Goal: Use online tool/utility: Utilize a website feature to perform a specific function

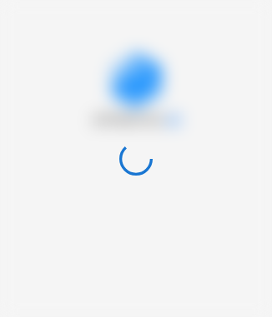
click at [185, 230] on div at bounding box center [136, 158] width 272 height 317
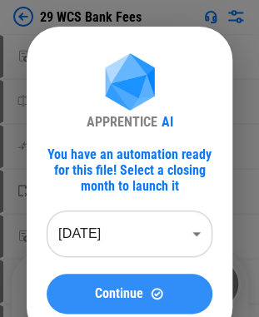
click at [87, 300] on div "Continue" at bounding box center [130, 294] width 126 height 14
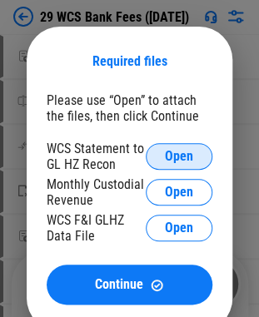
click at [173, 154] on span "Open" at bounding box center [179, 156] width 28 height 13
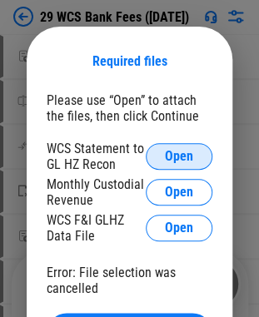
click at [172, 157] on span "Open" at bounding box center [179, 156] width 28 height 13
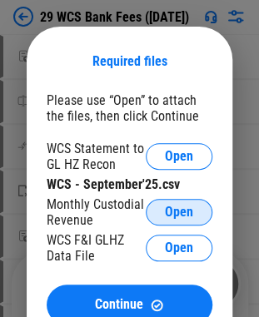
click at [172, 217] on span "Open" at bounding box center [179, 212] width 28 height 13
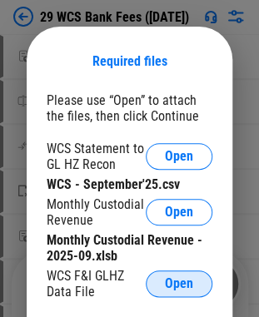
click at [170, 280] on span "Open" at bounding box center [179, 283] width 28 height 13
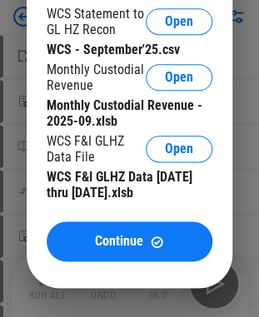
scroll to position [167, 0]
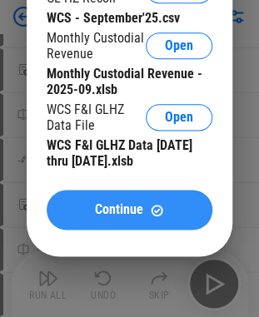
click at [101, 214] on span "Continue" at bounding box center [119, 209] width 48 height 13
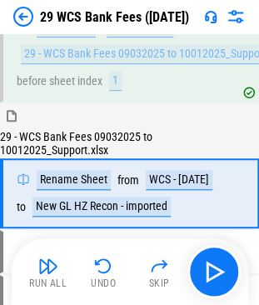
scroll to position [108, 0]
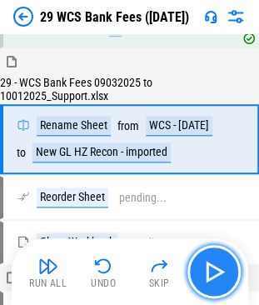
click at [222, 262] on img "button" at bounding box center [214, 271] width 27 height 27
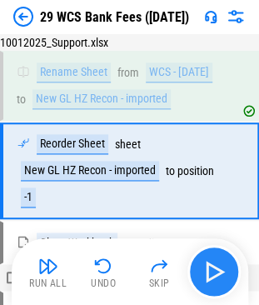
scroll to position [205, 0]
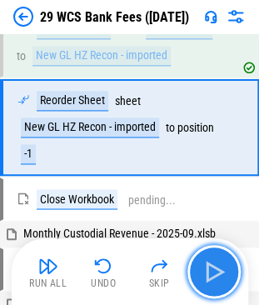
click at [222, 262] on img "button" at bounding box center [214, 271] width 27 height 27
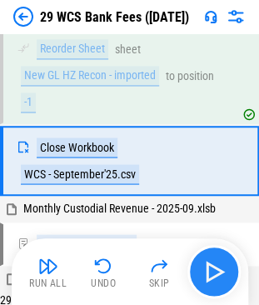
scroll to position [290, 0]
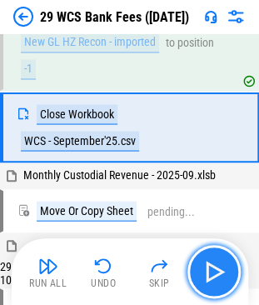
click at [222, 262] on img "button" at bounding box center [214, 271] width 27 height 27
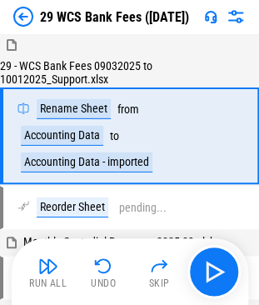
scroll to position [551, 0]
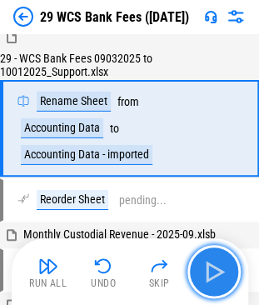
click at [222, 275] on img "button" at bounding box center [214, 271] width 27 height 27
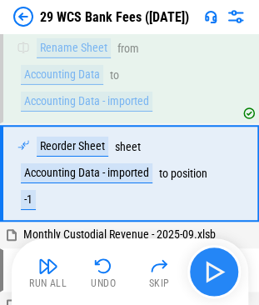
scroll to position [649, 0]
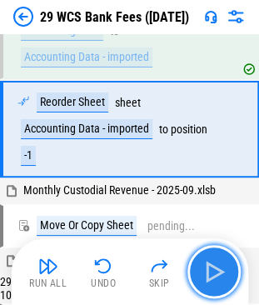
click at [218, 271] on img "button" at bounding box center [214, 271] width 27 height 27
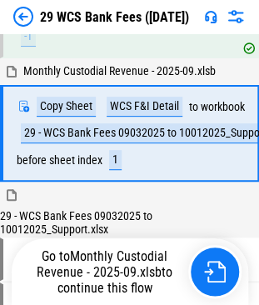
scroll to position [771, 0]
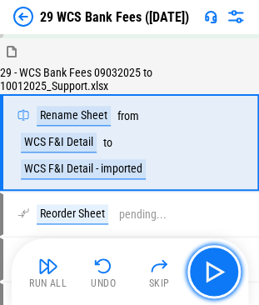
click at [215, 273] on img "button" at bounding box center [214, 271] width 27 height 27
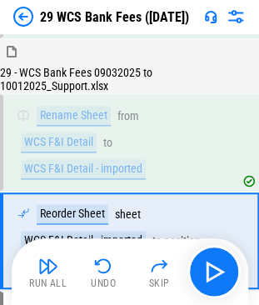
scroll to position [995, 0]
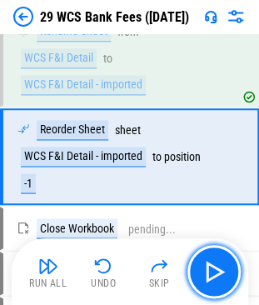
click at [215, 273] on img "button" at bounding box center [214, 271] width 27 height 27
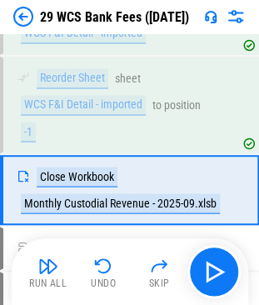
scroll to position [1080, 0]
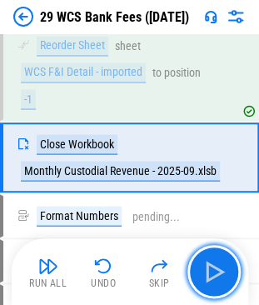
click at [215, 273] on img "button" at bounding box center [214, 271] width 27 height 27
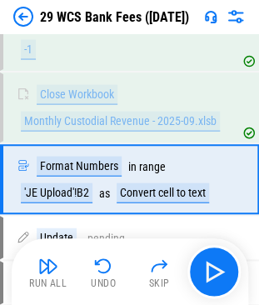
scroll to position [1151, 0]
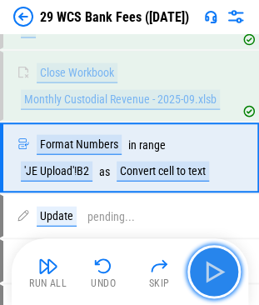
click at [213, 272] on img "button" at bounding box center [214, 271] width 27 height 27
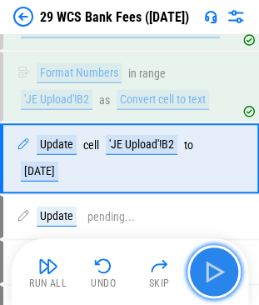
click at [213, 272] on img "button" at bounding box center [214, 271] width 27 height 27
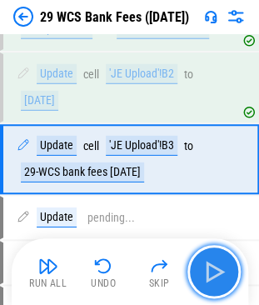
click at [213, 272] on img "button" at bounding box center [214, 271] width 27 height 27
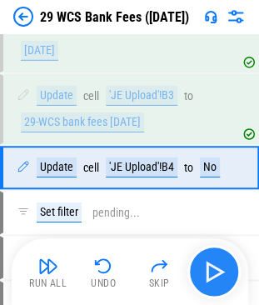
scroll to position [1364, 0]
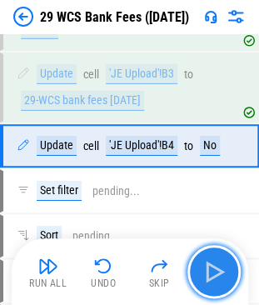
click at [213, 272] on img "button" at bounding box center [214, 271] width 27 height 27
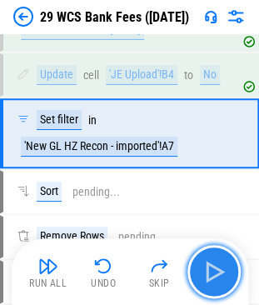
click at [213, 272] on img "button" at bounding box center [214, 271] width 27 height 27
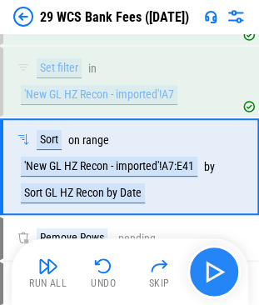
scroll to position [1519, 0]
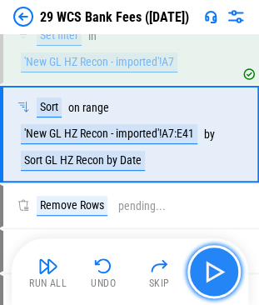
click at [213, 272] on img "button" at bounding box center [214, 271] width 27 height 27
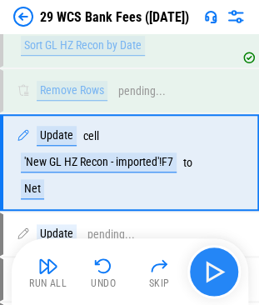
scroll to position [1661, 0]
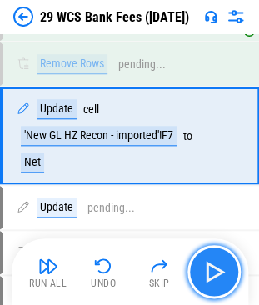
click at [213, 272] on img "button" at bounding box center [214, 271] width 27 height 27
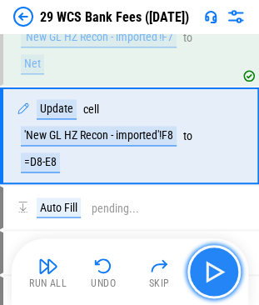
click at [213, 272] on img "button" at bounding box center [214, 271] width 27 height 27
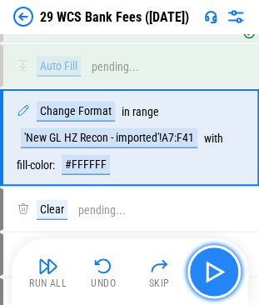
click at [213, 272] on img "button" at bounding box center [214, 271] width 27 height 27
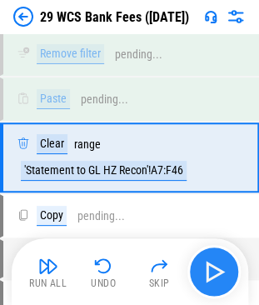
scroll to position [2250, 0]
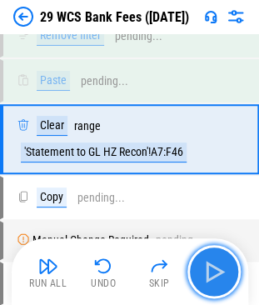
click at [213, 272] on img "button" at bounding box center [214, 271] width 27 height 27
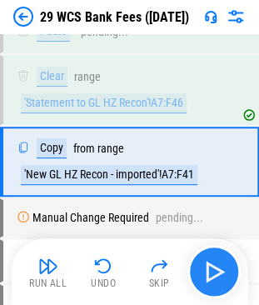
scroll to position [2321, 0]
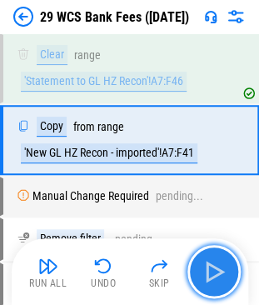
click at [213, 272] on img "button" at bounding box center [214, 271] width 27 height 27
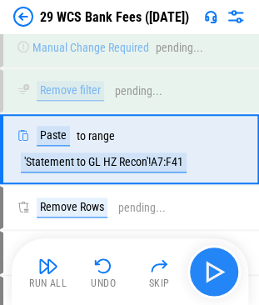
scroll to position [2478, 0]
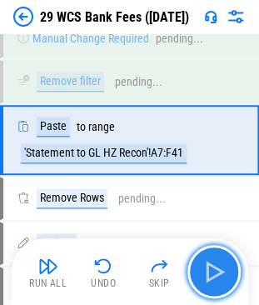
click at [213, 272] on img "button" at bounding box center [214, 271] width 27 height 27
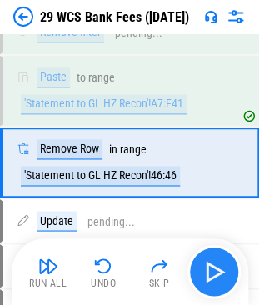
scroll to position [2549, 0]
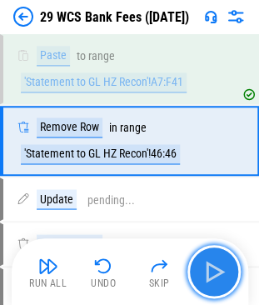
click at [213, 272] on img "button" at bounding box center [214, 271] width 27 height 27
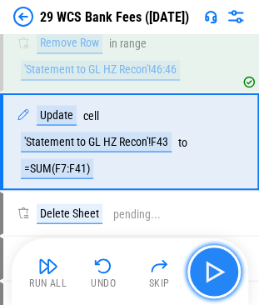
click at [213, 272] on img "button" at bounding box center [214, 271] width 27 height 27
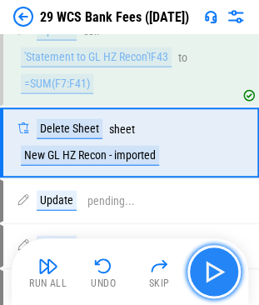
click at [213, 272] on img "button" at bounding box center [214, 271] width 27 height 27
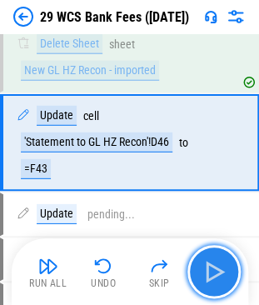
click at [213, 272] on img "button" at bounding box center [214, 271] width 27 height 27
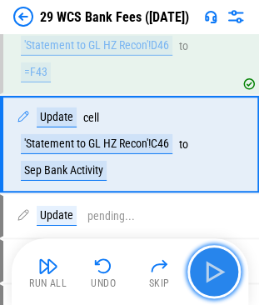
click at [213, 272] on img "button" at bounding box center [214, 271] width 27 height 27
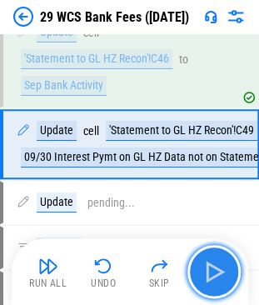
click at [213, 272] on img "button" at bounding box center [214, 271] width 27 height 27
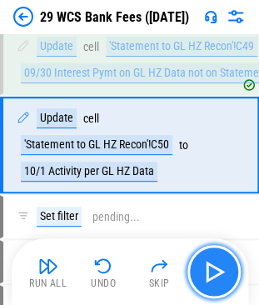
click at [213, 272] on img "button" at bounding box center [214, 271] width 27 height 27
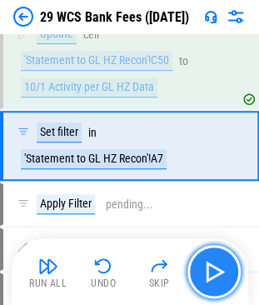
click at [213, 272] on img "button" at bounding box center [214, 271] width 27 height 27
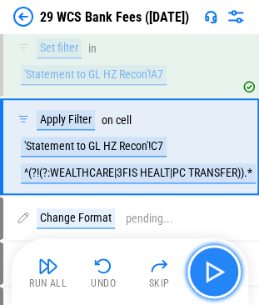
click at [213, 272] on img "button" at bounding box center [214, 271] width 27 height 27
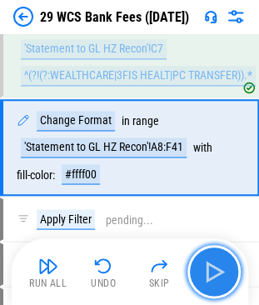
click at [213, 272] on img "button" at bounding box center [214, 271] width 27 height 27
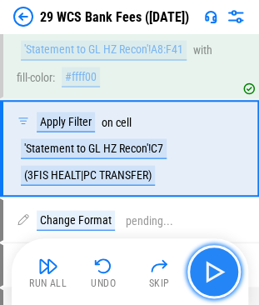
click at [213, 272] on img "button" at bounding box center [214, 271] width 27 height 27
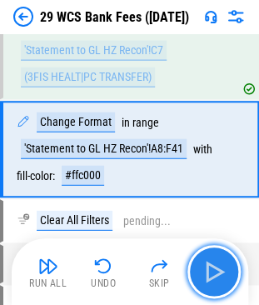
click at [213, 272] on img "button" at bounding box center [214, 271] width 27 height 27
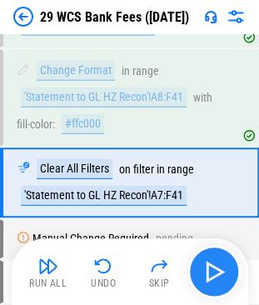
scroll to position [3613, 0]
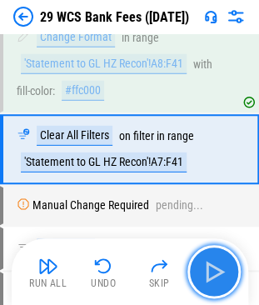
click at [213, 272] on img "button" at bounding box center [214, 271] width 27 height 27
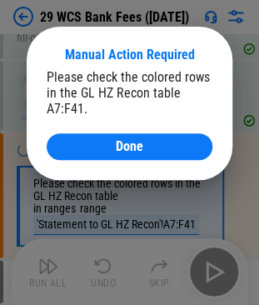
scroll to position [3712, 0]
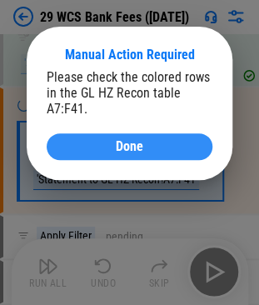
click at [100, 147] on div "Done" at bounding box center [130, 146] width 126 height 13
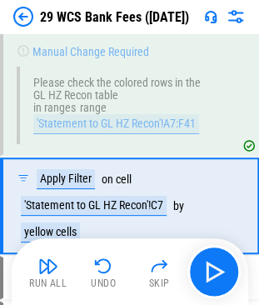
scroll to position [3822, 0]
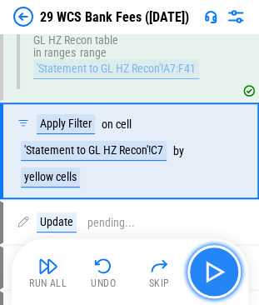
click at [222, 266] on img "button" at bounding box center [214, 271] width 27 height 27
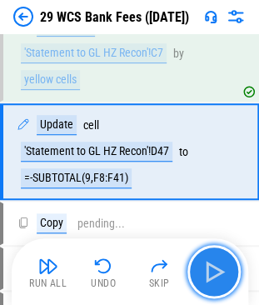
click at [222, 266] on img "button" at bounding box center [214, 271] width 27 height 27
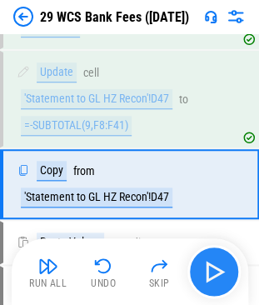
scroll to position [4003, 0]
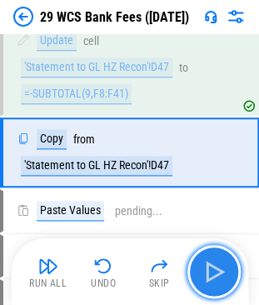
click at [222, 266] on img "button" at bounding box center [214, 271] width 27 height 27
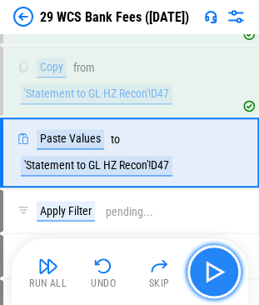
click at [222, 266] on img "button" at bounding box center [214, 271] width 27 height 27
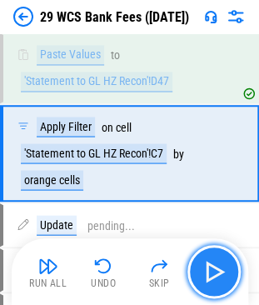
click at [222, 266] on img "button" at bounding box center [214, 271] width 27 height 27
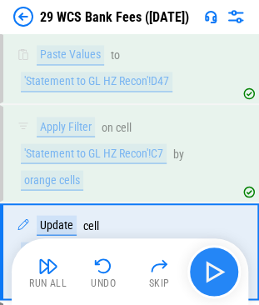
scroll to position [4257, 0]
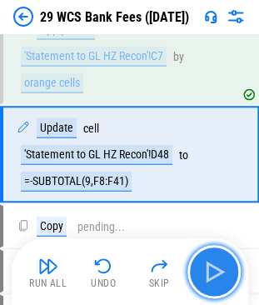
click at [222, 266] on img "button" at bounding box center [214, 271] width 27 height 27
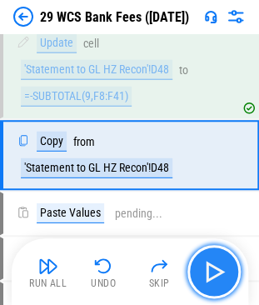
click at [222, 266] on img "button" at bounding box center [214, 271] width 27 height 27
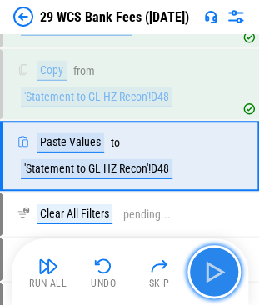
click at [222, 266] on img "button" at bounding box center [214, 271] width 27 height 27
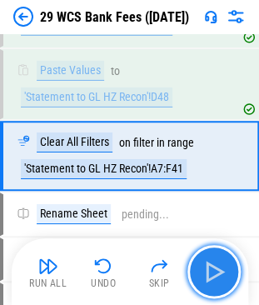
click at [222, 266] on img "button" at bounding box center [214, 271] width 27 height 27
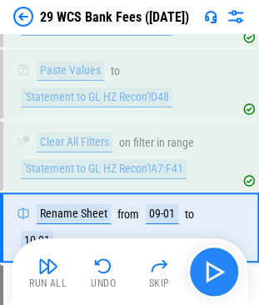
scroll to position [4554, 0]
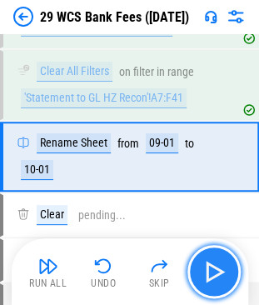
click at [222, 266] on img "button" at bounding box center [214, 271] width 27 height 27
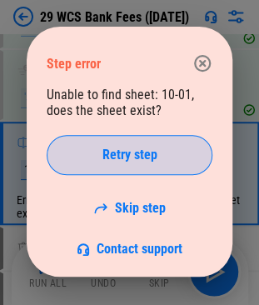
click at [135, 156] on span "Retry step" at bounding box center [129, 154] width 55 height 13
click at [135, 155] on span "Retry step" at bounding box center [129, 154] width 55 height 13
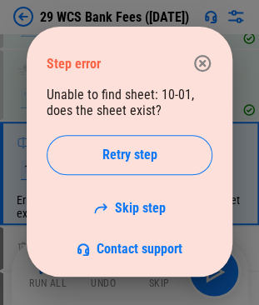
click at [135, 155] on span "Retry step" at bounding box center [129, 154] width 55 height 13
click at [138, 202] on link "Skip step" at bounding box center [129, 208] width 72 height 16
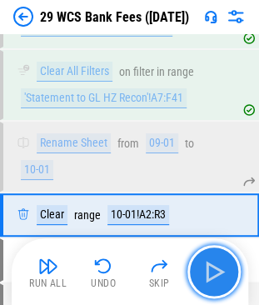
click at [206, 282] on img "button" at bounding box center [214, 271] width 27 height 27
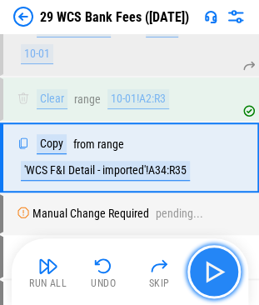
click at [206, 282] on img "button" at bounding box center [214, 271] width 27 height 27
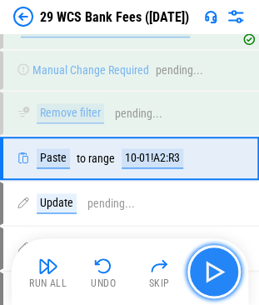
click at [206, 282] on img "button" at bounding box center [214, 271] width 27 height 27
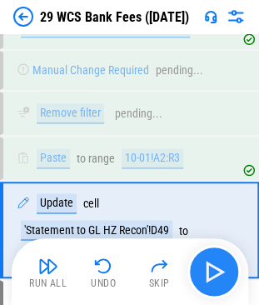
scroll to position [4885, 0]
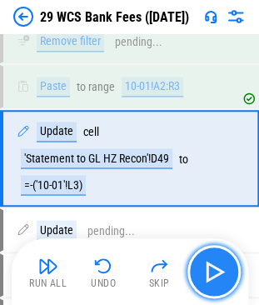
click at [206, 282] on img "button" at bounding box center [214, 271] width 27 height 27
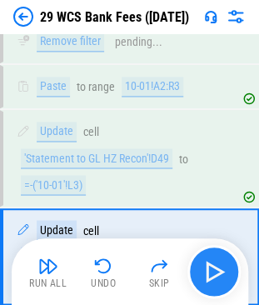
scroll to position [4982, 0]
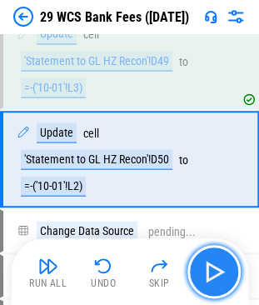
click at [206, 282] on img "button" at bounding box center [214, 271] width 27 height 27
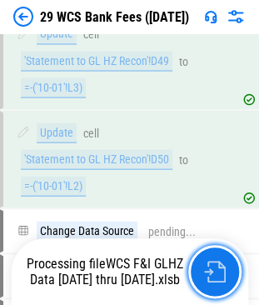
click at [206, 282] on img "button" at bounding box center [215, 272] width 22 height 22
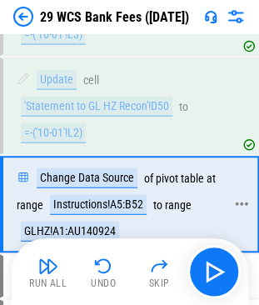
scroll to position [5080, 0]
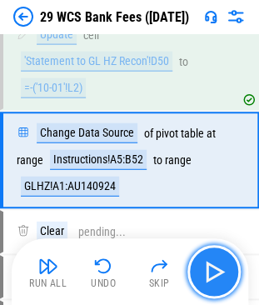
click at [218, 287] on button "button" at bounding box center [213, 271] width 53 height 53
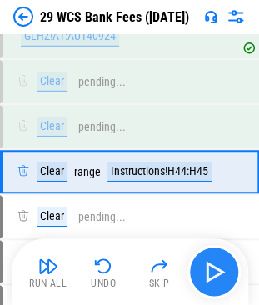
scroll to position [5239, 0]
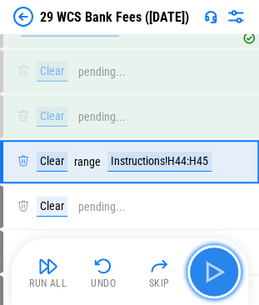
click at [212, 273] on img "button" at bounding box center [214, 271] width 27 height 27
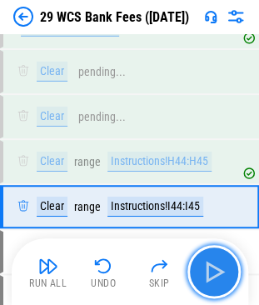
click at [212, 273] on img "button" at bounding box center [214, 271] width 27 height 27
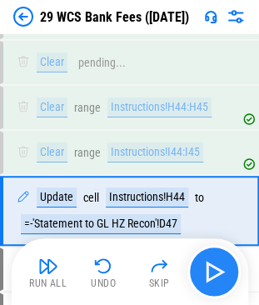
scroll to position [5343, 0]
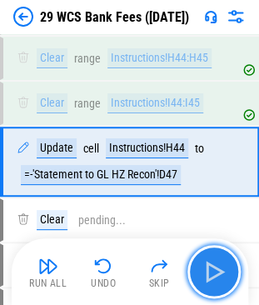
click at [212, 273] on img "button" at bounding box center [214, 271] width 27 height 27
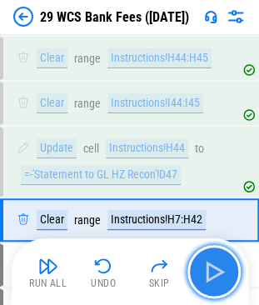
click at [212, 273] on img "button" at bounding box center [214, 271] width 27 height 27
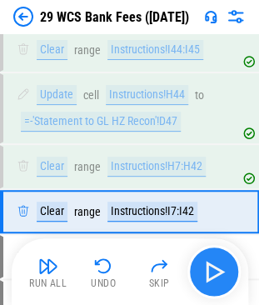
scroll to position [5445, 0]
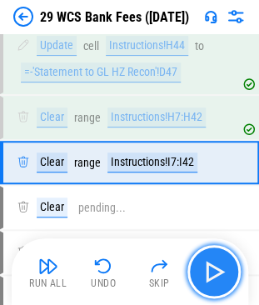
click at [212, 273] on img "button" at bounding box center [214, 271] width 27 height 27
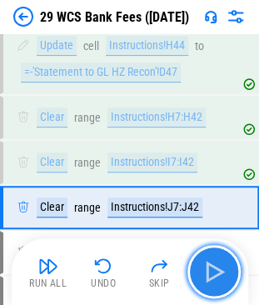
click at [212, 273] on img "button" at bounding box center [214, 271] width 27 height 27
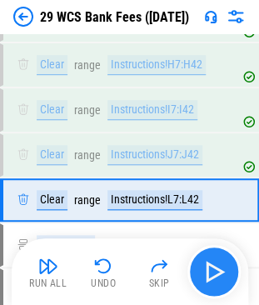
scroll to position [5534, 0]
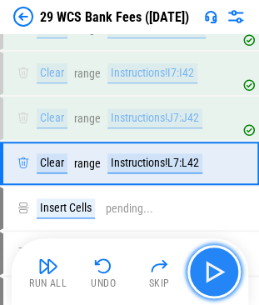
click at [212, 273] on img "button" at bounding box center [214, 271] width 27 height 27
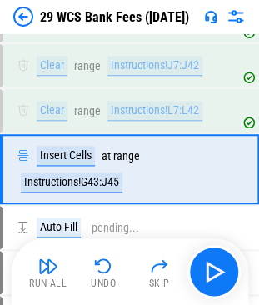
scroll to position [5593, 0]
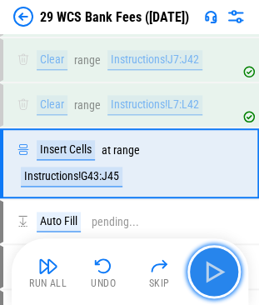
click at [204, 267] on img "button" at bounding box center [214, 271] width 27 height 27
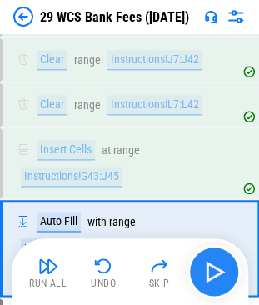
scroll to position [5677, 0]
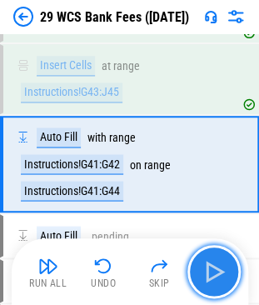
click at [204, 267] on img "button" at bounding box center [214, 271] width 27 height 27
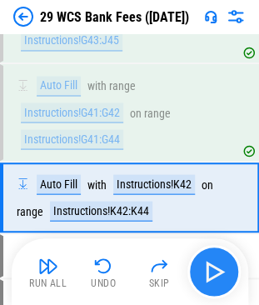
scroll to position [5761, 0]
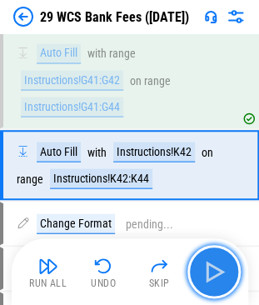
click at [204, 267] on img "button" at bounding box center [214, 271] width 27 height 27
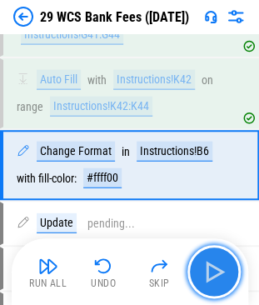
click at [204, 267] on img "button" at bounding box center [214, 271] width 27 height 27
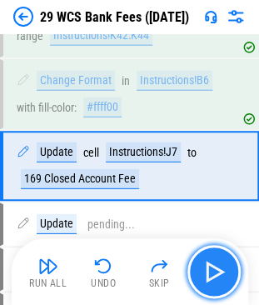
click at [204, 267] on img "button" at bounding box center [214, 271] width 27 height 27
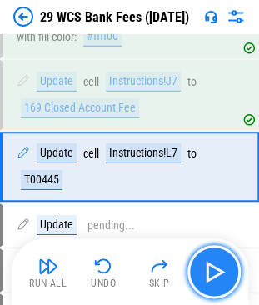
click at [204, 267] on img "button" at bounding box center [214, 271] width 27 height 27
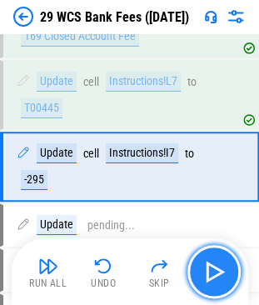
click at [204, 267] on img "button" at bounding box center [214, 271] width 27 height 27
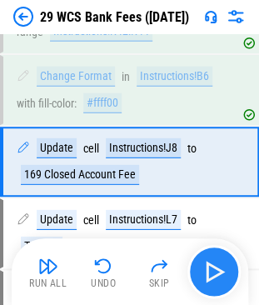
scroll to position [5903, 0]
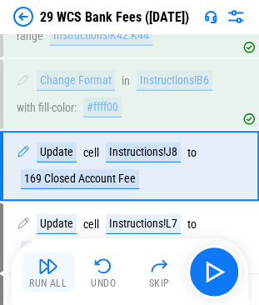
click at [53, 272] on img "button" at bounding box center [48, 266] width 20 height 20
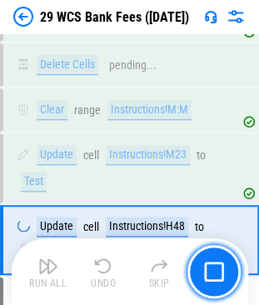
scroll to position [6348, 0]
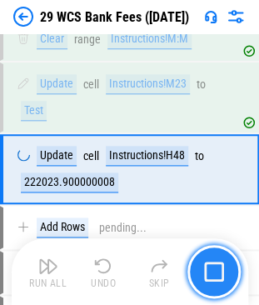
click at [199, 277] on button "button" at bounding box center [213, 271] width 53 height 53
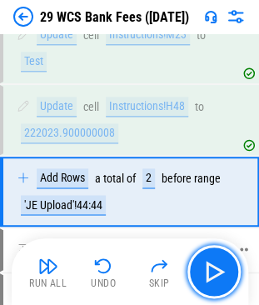
scroll to position [6419, 0]
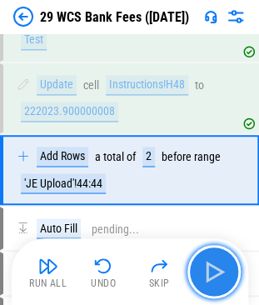
click at [210, 272] on img "button" at bounding box center [214, 271] width 27 height 27
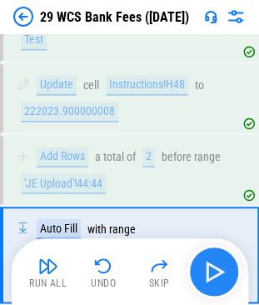
scroll to position [6503, 0]
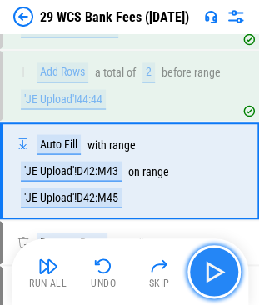
click at [200, 276] on button "button" at bounding box center [213, 271] width 53 height 53
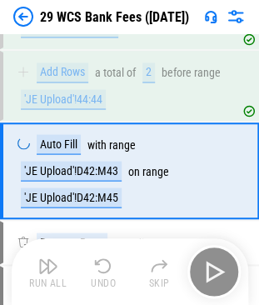
click at [200, 276] on div "Run All Undo Skip" at bounding box center [132, 271] width 220 height 53
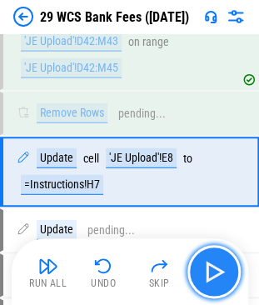
click at [200, 276] on button "button" at bounding box center [213, 271] width 53 height 53
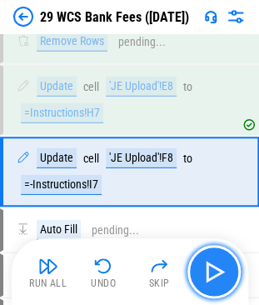
click at [200, 276] on button "button" at bounding box center [213, 271] width 53 height 53
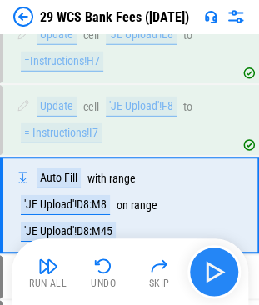
scroll to position [6787, 0]
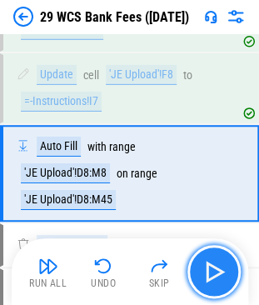
click at [200, 276] on button "button" at bounding box center [213, 271] width 53 height 53
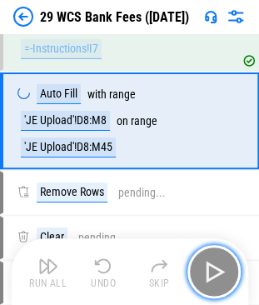
click at [200, 276] on button "button" at bounding box center [213, 271] width 53 height 53
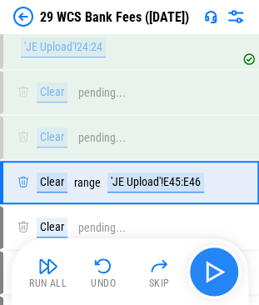
scroll to position [7019, 0]
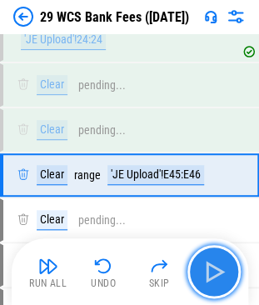
click at [200, 276] on button "button" at bounding box center [213, 271] width 53 height 53
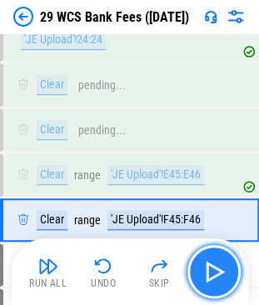
click at [200, 276] on button "button" at bounding box center [213, 271] width 53 height 53
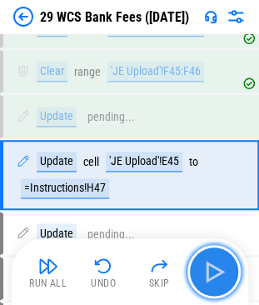
click at [200, 276] on button "button" at bounding box center [213, 271] width 53 height 53
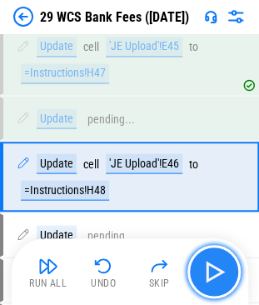
click at [200, 276] on button "button" at bounding box center [213, 271] width 53 height 53
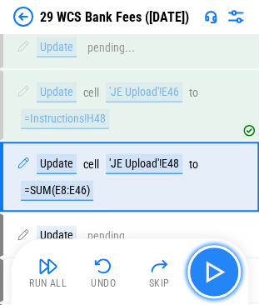
click at [200, 276] on button "button" at bounding box center [213, 271] width 53 height 53
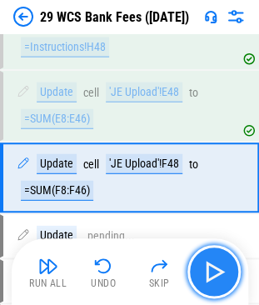
click at [200, 276] on button "button" at bounding box center [213, 271] width 53 height 53
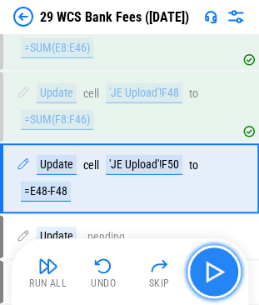
click at [200, 276] on button "button" at bounding box center [213, 271] width 53 height 53
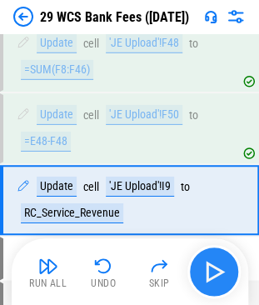
scroll to position [7567, 0]
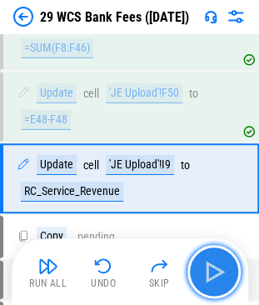
click at [200, 276] on button "button" at bounding box center [213, 271] width 53 height 53
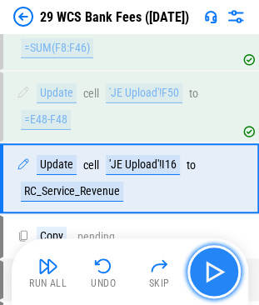
click at [200, 276] on button "button" at bounding box center [213, 271] width 53 height 53
click at [207, 270] on img "button" at bounding box center [214, 271] width 27 height 27
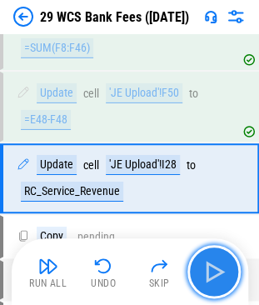
click at [207, 270] on img "button" at bounding box center [214, 271] width 27 height 27
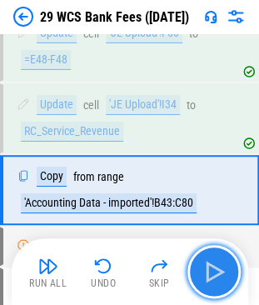
click at [207, 270] on img "button" at bounding box center [214, 271] width 27 height 27
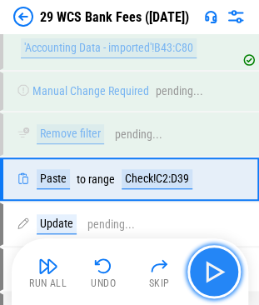
click at [207, 270] on img "button" at bounding box center [214, 271] width 27 height 27
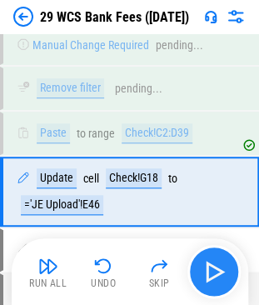
scroll to position [7839, 0]
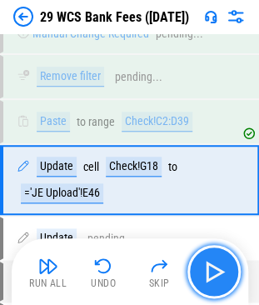
click at [207, 270] on img "button" at bounding box center [214, 271] width 27 height 27
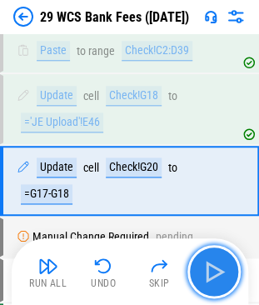
click at [207, 270] on img "button" at bounding box center [214, 271] width 27 height 27
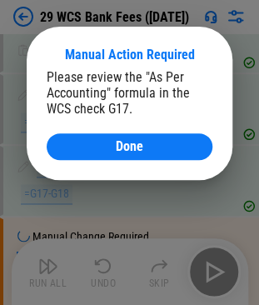
scroll to position [8010, 0]
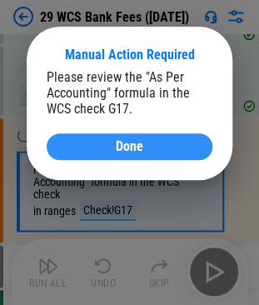
click at [152, 143] on div "Done" at bounding box center [130, 146] width 126 height 13
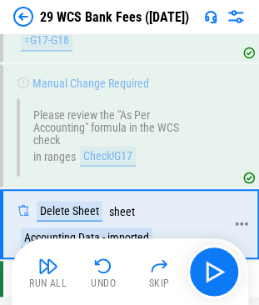
scroll to position [8107, 0]
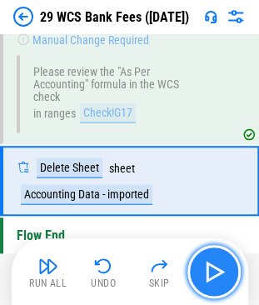
click at [223, 269] on img "button" at bounding box center [214, 271] width 27 height 27
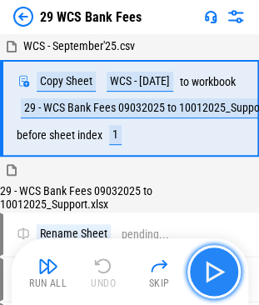
click at [217, 260] on img "button" at bounding box center [214, 271] width 27 height 27
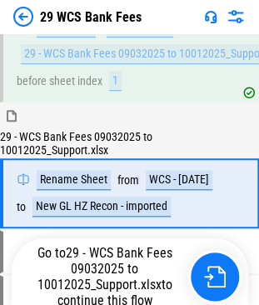
scroll to position [108, 0]
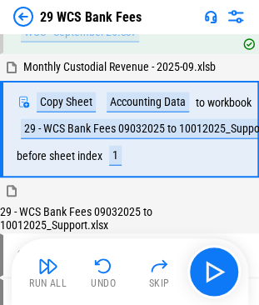
scroll to position [399, 0]
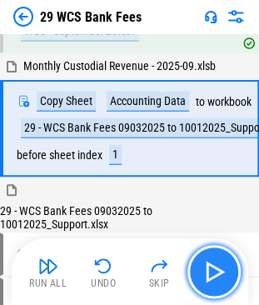
click at [222, 275] on img "button" at bounding box center [214, 271] width 27 height 27
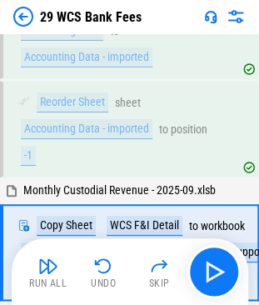
scroll to position [771, 0]
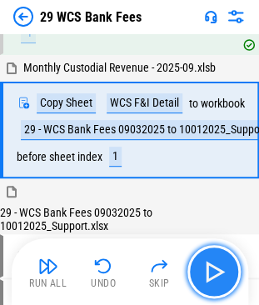
click at [217, 272] on img "button" at bounding box center [214, 271] width 27 height 27
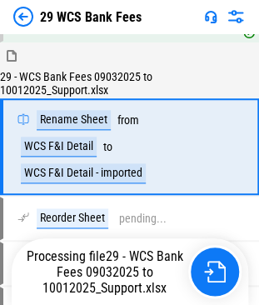
scroll to position [911, 0]
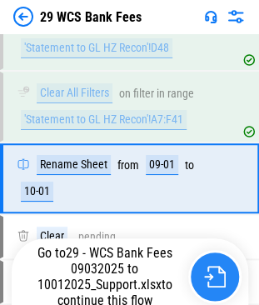
scroll to position [4554, 0]
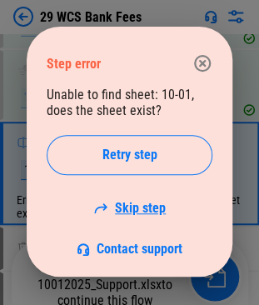
click at [137, 210] on link "Skip step" at bounding box center [129, 208] width 72 height 16
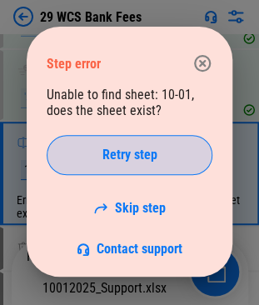
click at [130, 148] on span "Retry step" at bounding box center [129, 154] width 55 height 13
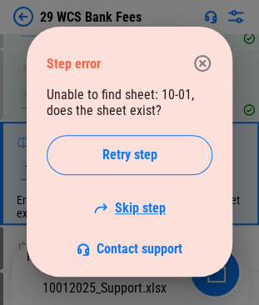
click at [148, 205] on link "Skip step" at bounding box center [129, 208] width 72 height 16
click at [138, 206] on link "Skip step" at bounding box center [129, 208] width 72 height 16
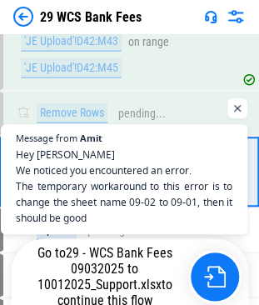
scroll to position [0, 0]
